Goal: Task Accomplishment & Management: Use online tool/utility

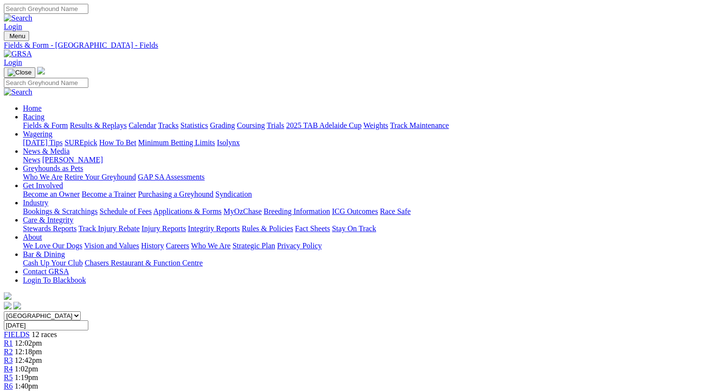
click at [48, 199] on link "Industry" at bounding box center [35, 203] width 25 height 8
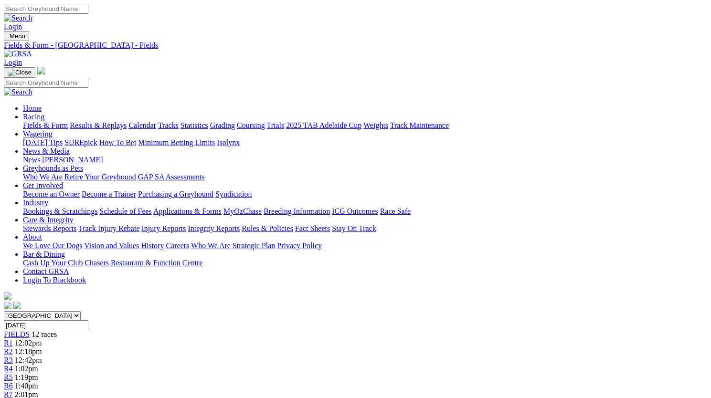
click at [97, 207] on link "Bookings & Scratchings" at bounding box center [60, 211] width 74 height 8
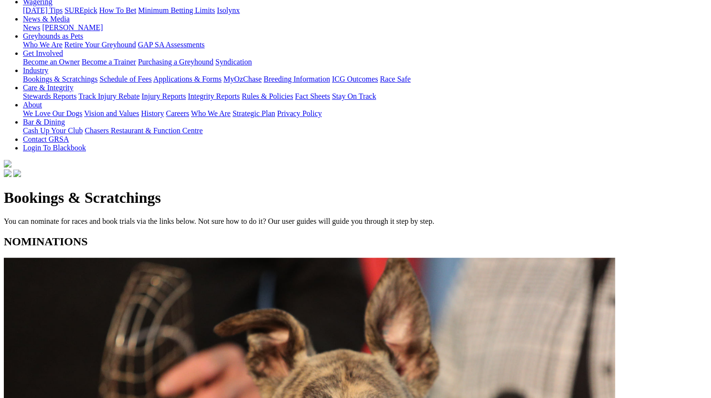
scroll to position [131, 0]
